Goal: Task Accomplishment & Management: Manage account settings

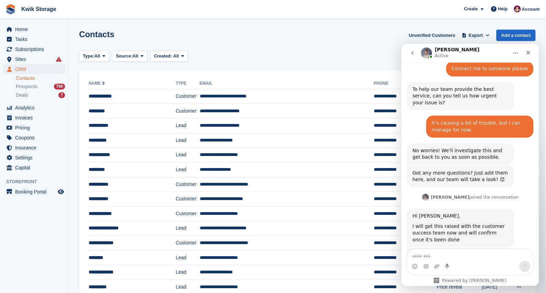
scroll to position [728, 0]
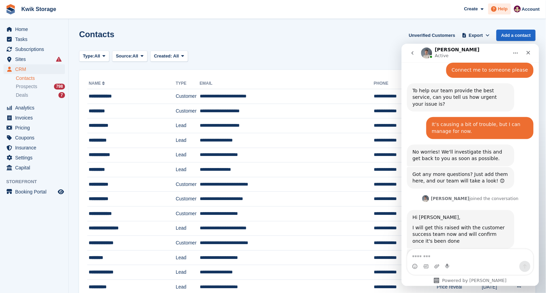
click at [503, 8] on span "Help" at bounding box center [503, 9] width 10 height 7
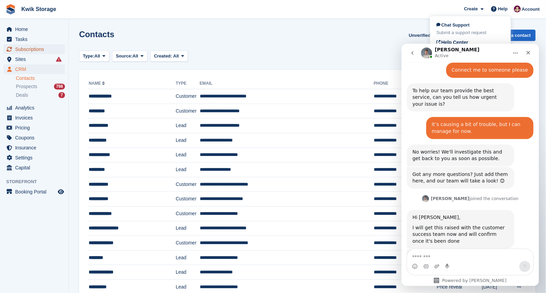
click at [23, 45] on span "Subscriptions" at bounding box center [35, 49] width 41 height 10
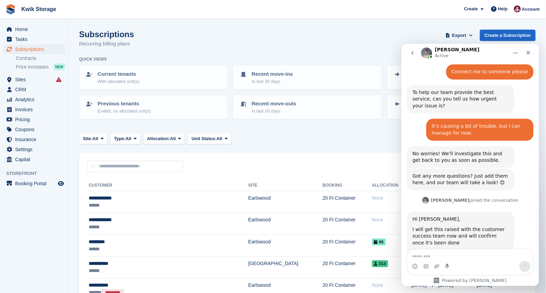
scroll to position [728, 0]
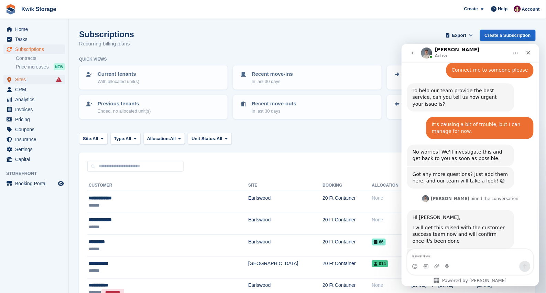
click at [31, 80] on span "Sites" at bounding box center [35, 80] width 41 height 10
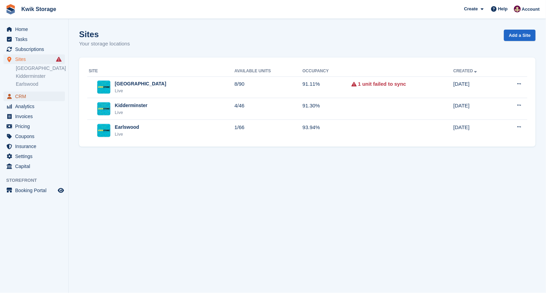
click at [18, 95] on span "CRM" at bounding box center [35, 96] width 41 height 10
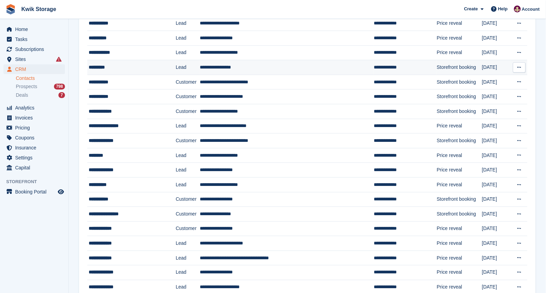
scroll to position [103, 0]
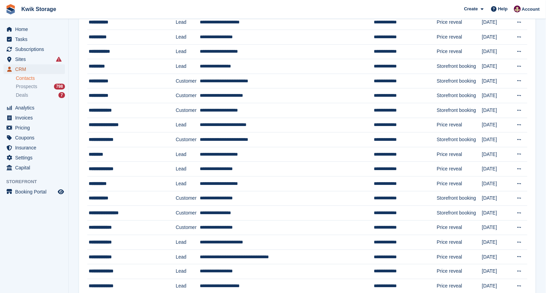
click at [35, 69] on span "CRM" at bounding box center [35, 69] width 41 height 10
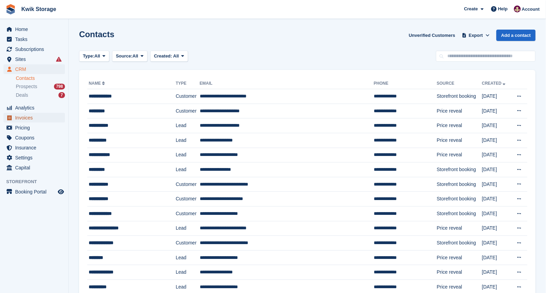
click at [39, 118] on span "Invoices" at bounding box center [35, 118] width 41 height 10
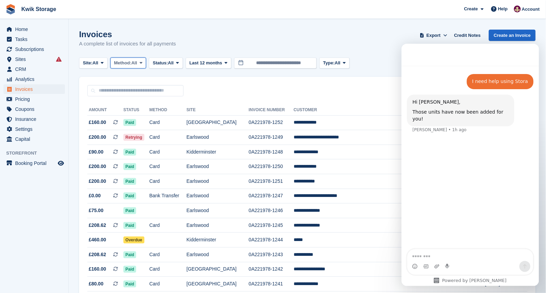
click at [126, 65] on span "Method:" at bounding box center [123, 63] width 18 height 7
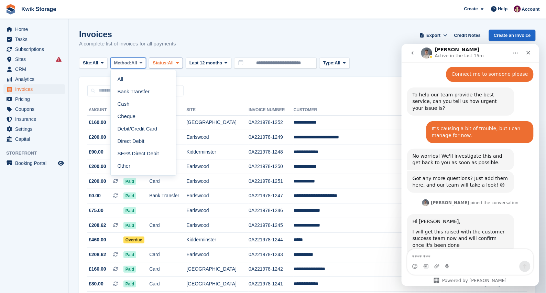
scroll to position [728, 0]
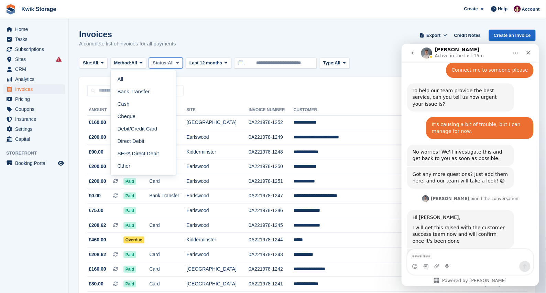
click at [174, 65] on span "All" at bounding box center [171, 63] width 6 height 7
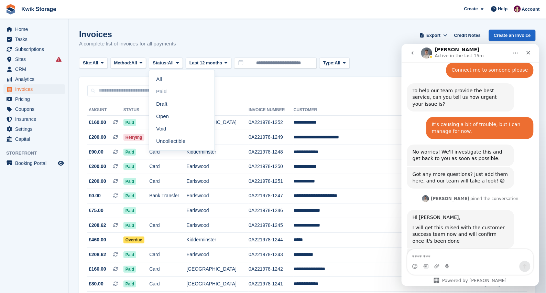
click at [297, 84] on div "Sort Sort by Date created Created (oldest first) Created (newest first)" at bounding box center [307, 87] width 457 height 20
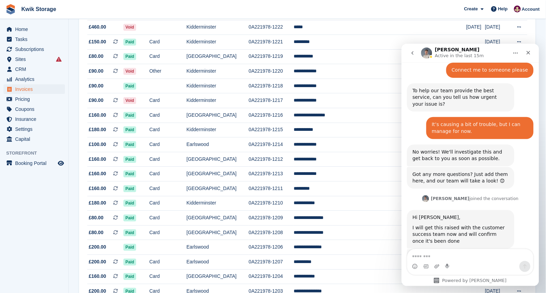
scroll to position [593, 0]
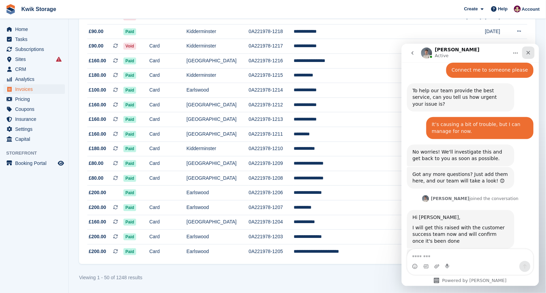
click at [529, 52] on icon "Close" at bounding box center [529, 53] width 6 height 6
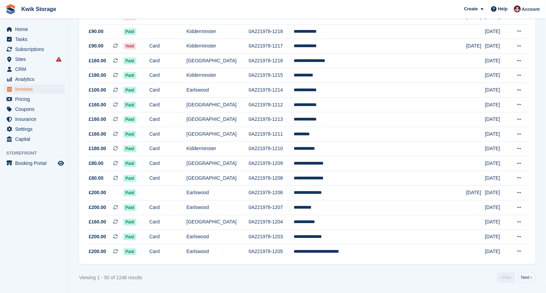
scroll to position [728, 0]
click at [524, 276] on link "Next ›" at bounding box center [527, 277] width 18 height 10
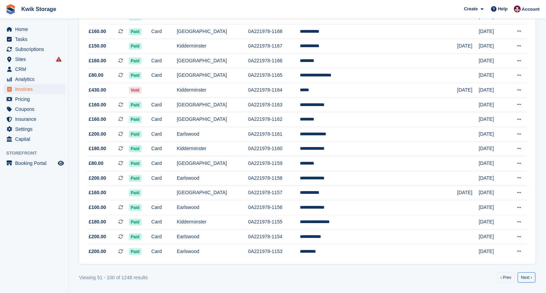
click at [524, 276] on link "Next ›" at bounding box center [527, 277] width 18 height 10
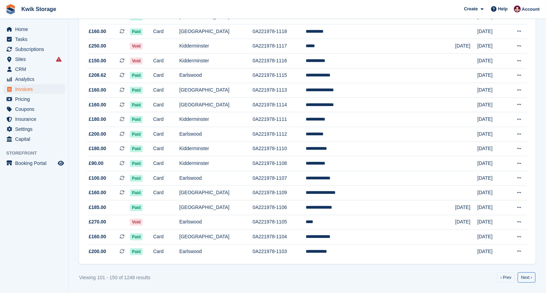
click at [524, 276] on link "Next ›" at bounding box center [527, 277] width 18 height 10
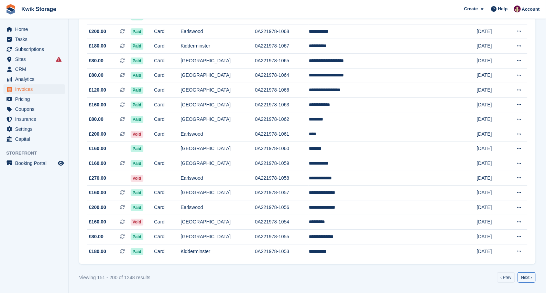
click at [524, 276] on link "Next ›" at bounding box center [527, 277] width 18 height 10
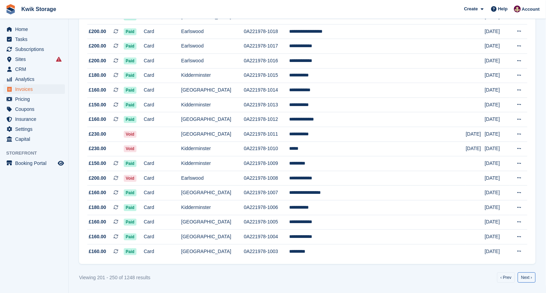
click at [524, 276] on link "Next ›" at bounding box center [527, 277] width 18 height 10
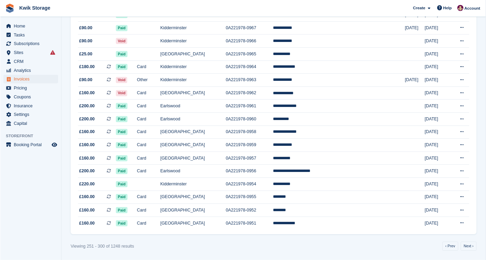
scroll to position [593, 0]
